Goal: Navigation & Orientation: Find specific page/section

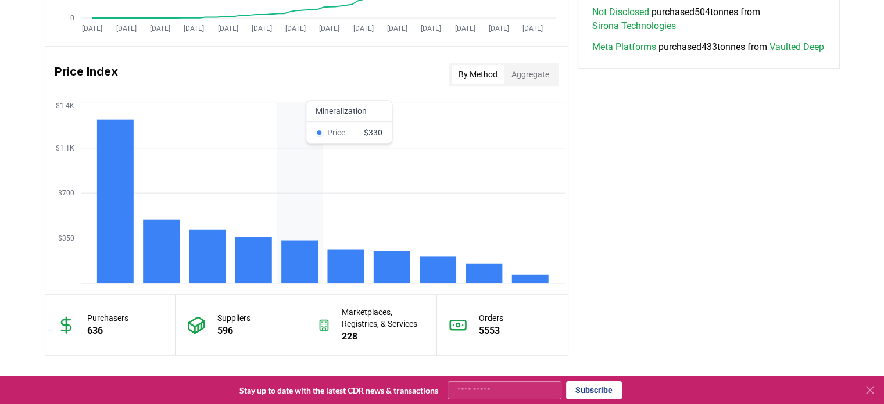
scroll to position [1031, 0]
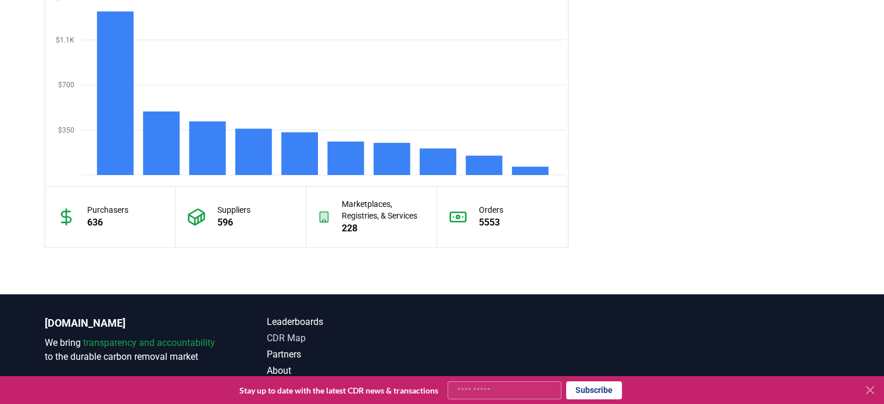
click at [293, 332] on link "CDR Map" at bounding box center [355, 338] width 176 height 14
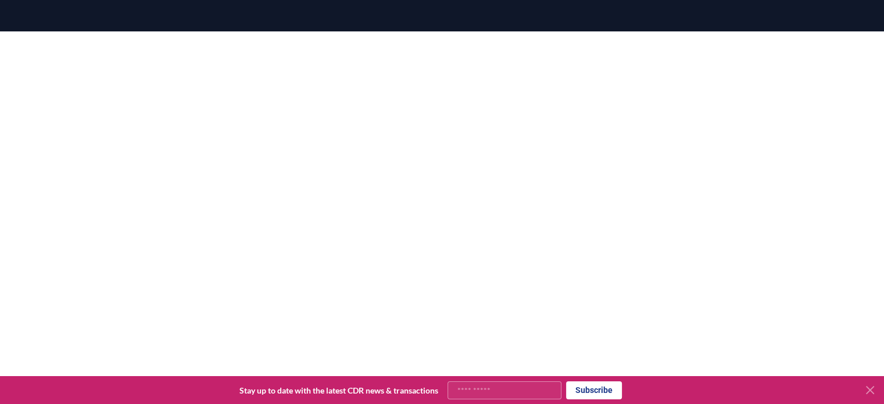
scroll to position [109, 0]
